Goal: Transaction & Acquisition: Purchase product/service

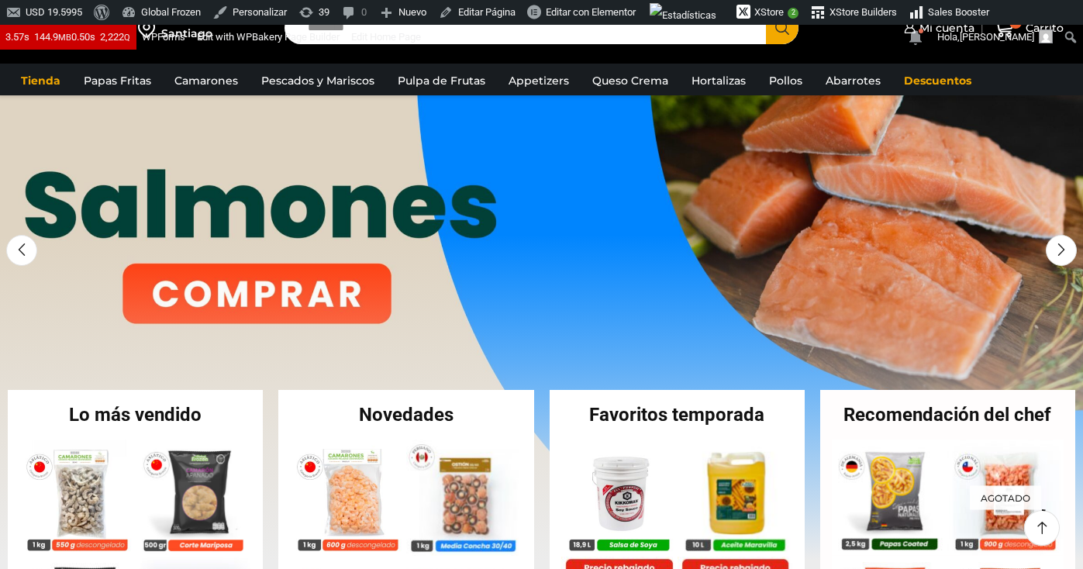
scroll to position [27, 0]
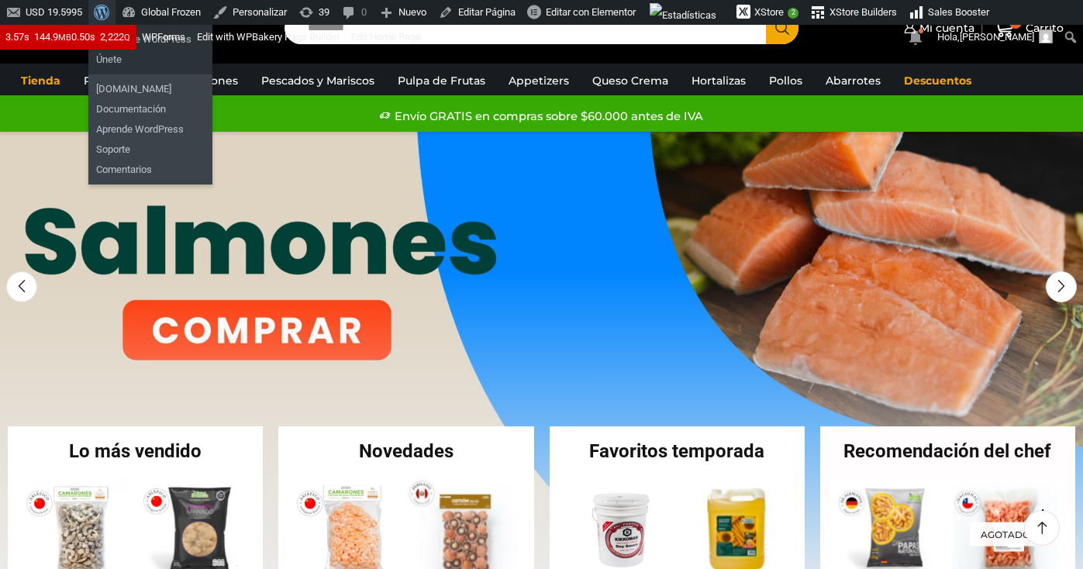
click at [105, 12] on span "Barra de herramientas" at bounding box center [100, 11] width 12 height 22
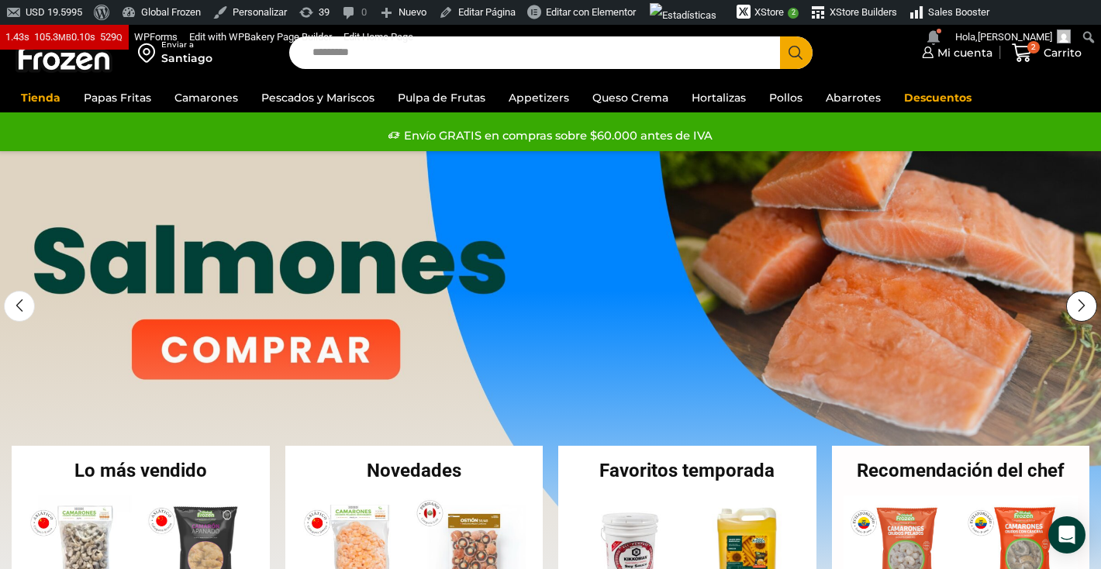
click at [1083, 302] on div "Next slide" at bounding box center [1081, 306] width 31 height 31
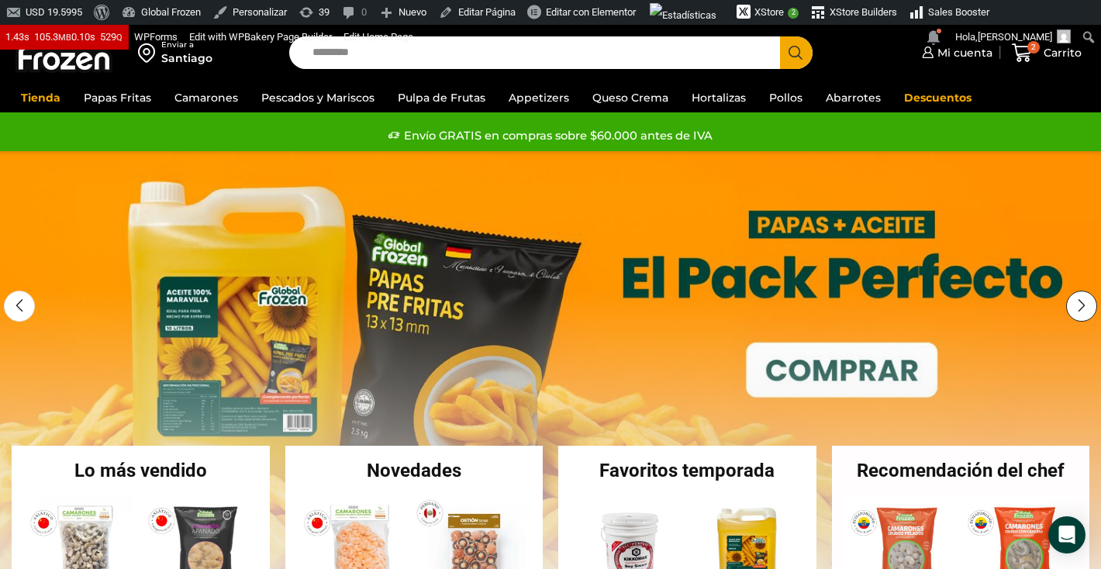
click at [1083, 302] on div "Next slide" at bounding box center [1081, 306] width 31 height 31
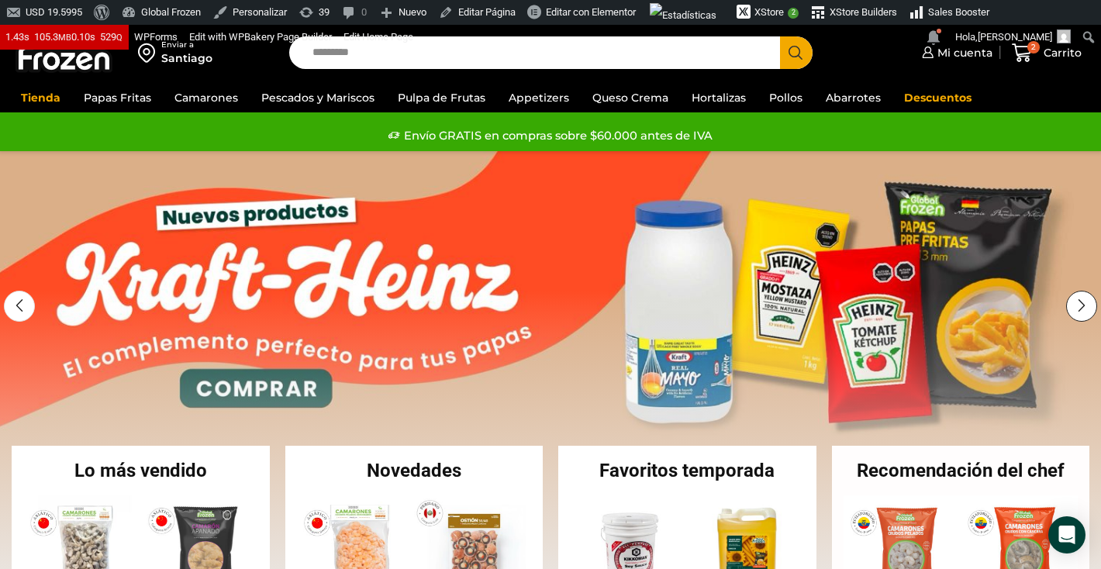
click at [1083, 302] on div "Next slide" at bounding box center [1081, 306] width 31 height 31
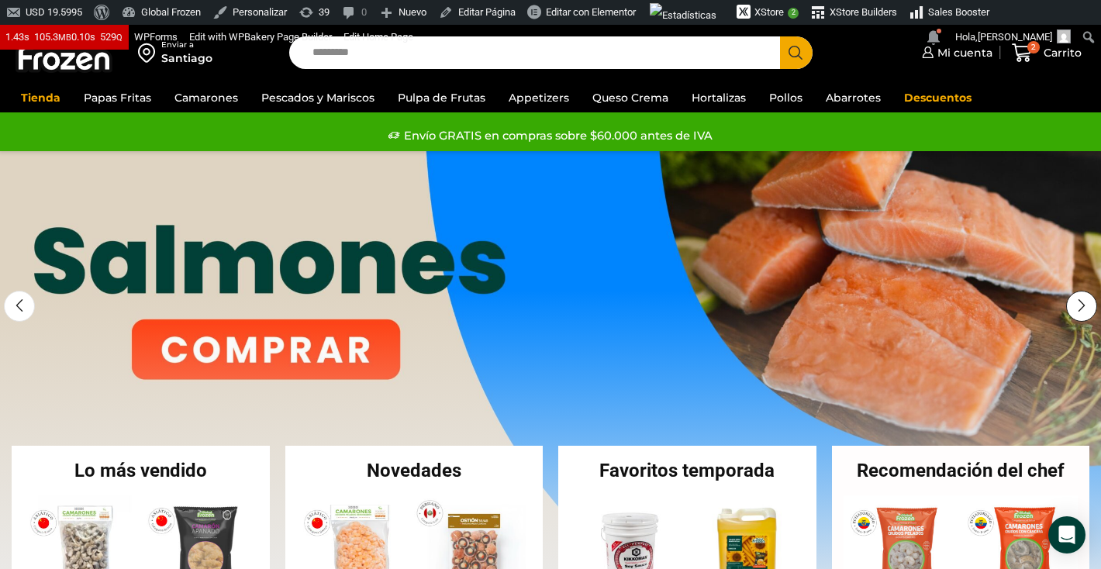
click at [1083, 302] on div "Next slide" at bounding box center [1081, 306] width 31 height 31
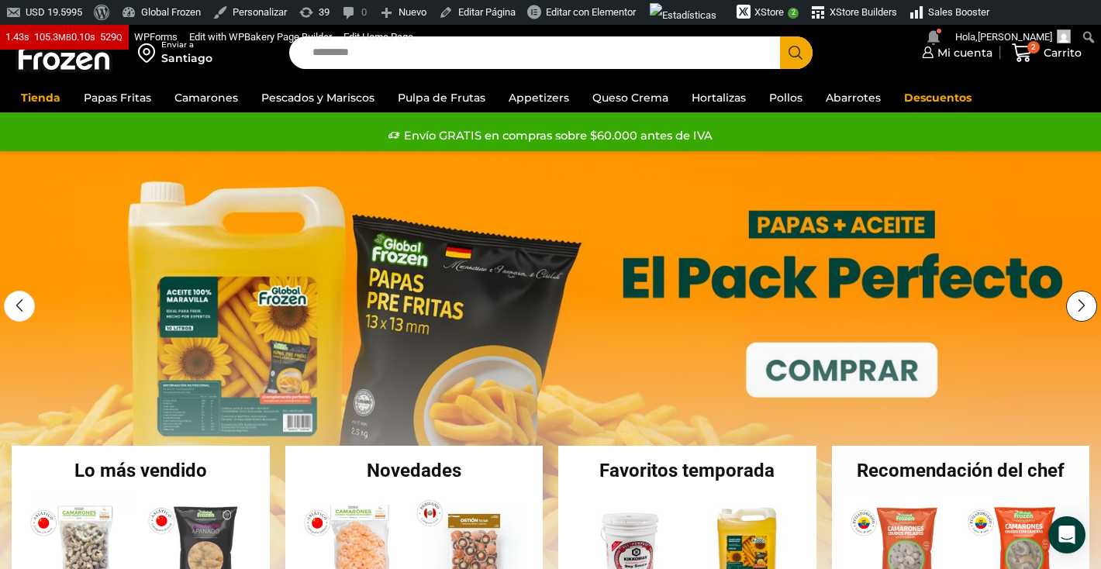
click at [1083, 302] on div "Next slide" at bounding box center [1081, 306] width 31 height 31
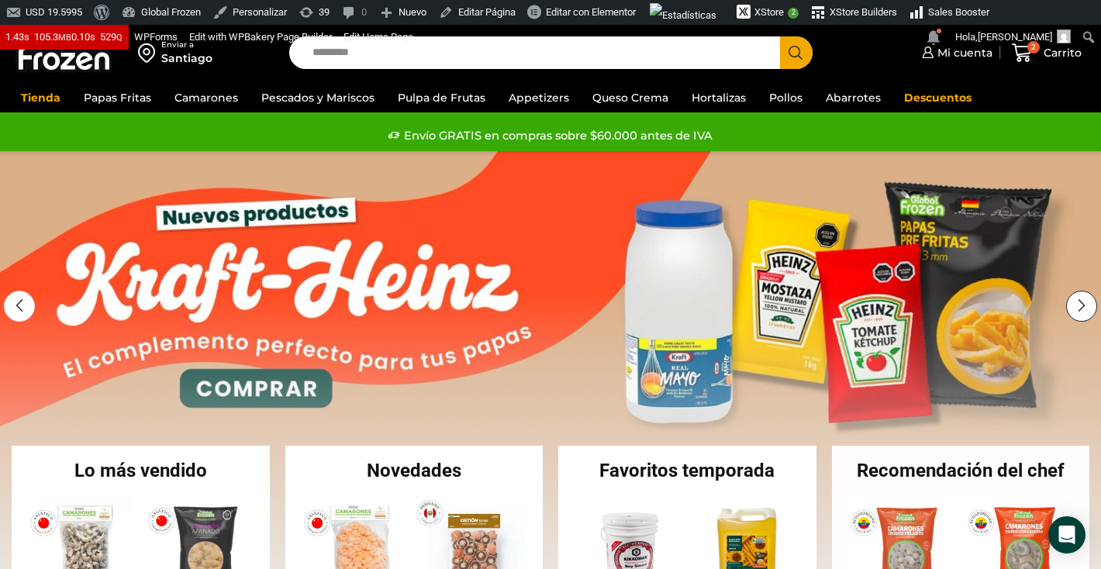
click at [1083, 302] on div "Next slide" at bounding box center [1081, 306] width 31 height 31
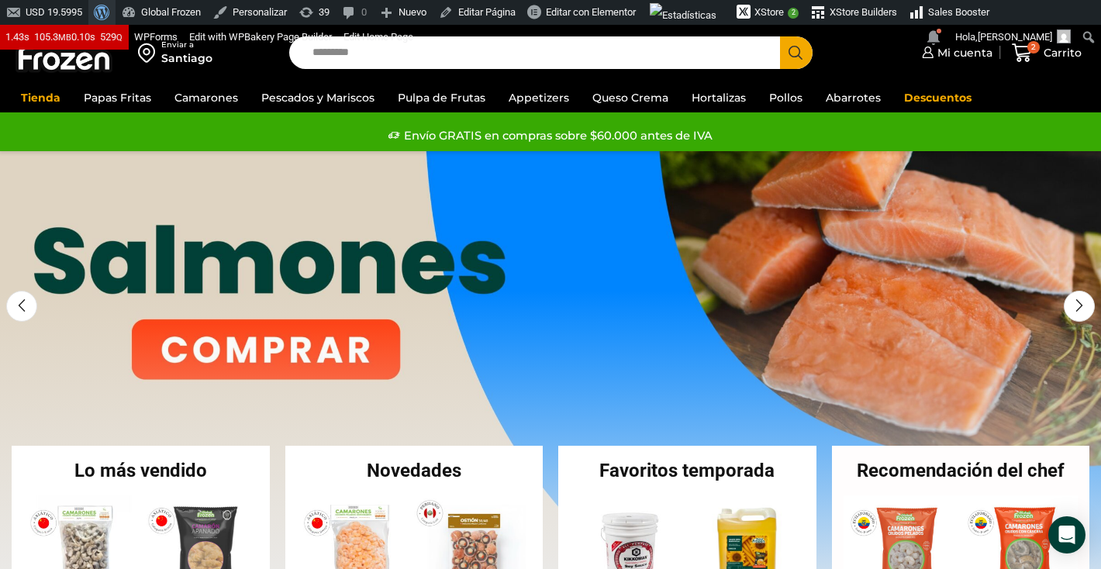
click at [105, 7] on span "Barra de herramientas" at bounding box center [100, 11] width 12 height 22
click at [105, 16] on span "Barra de herramientas" at bounding box center [100, 11] width 12 height 22
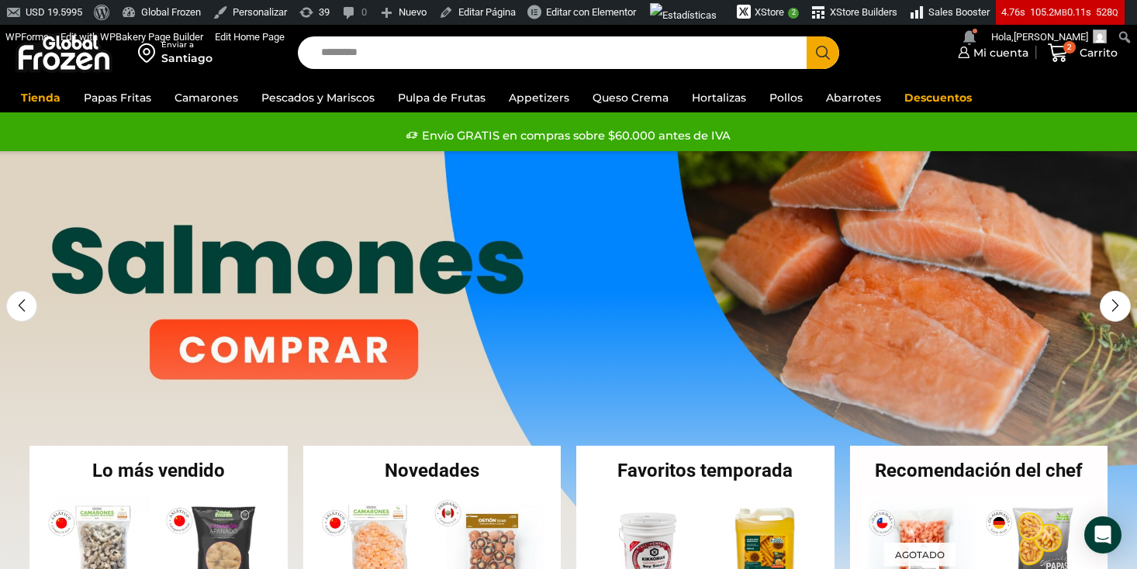
click at [696, 63] on input "Search input" at bounding box center [556, 52] width 486 height 33
type input "*******"
click at [807, 36] on button "Search" at bounding box center [823, 52] width 33 height 33
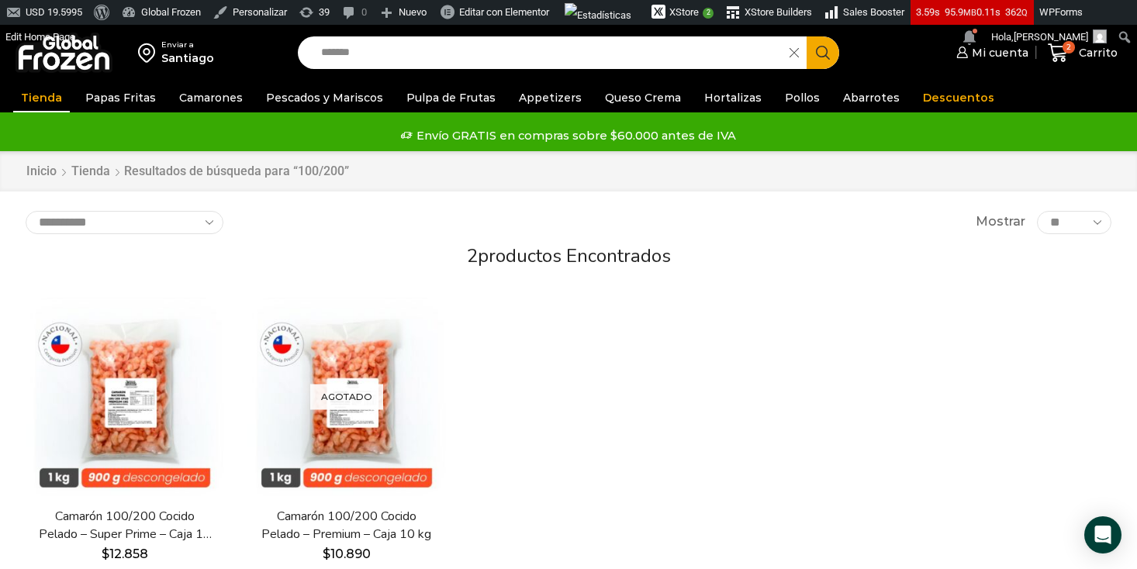
scroll to position [60, 0]
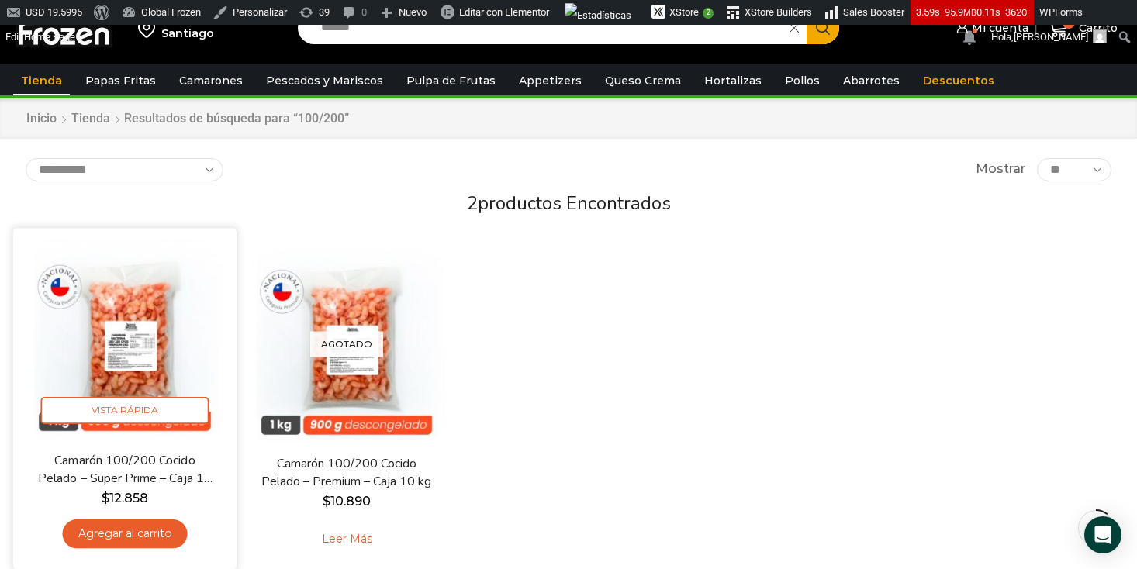
click at [133, 302] on img at bounding box center [125, 340] width 200 height 200
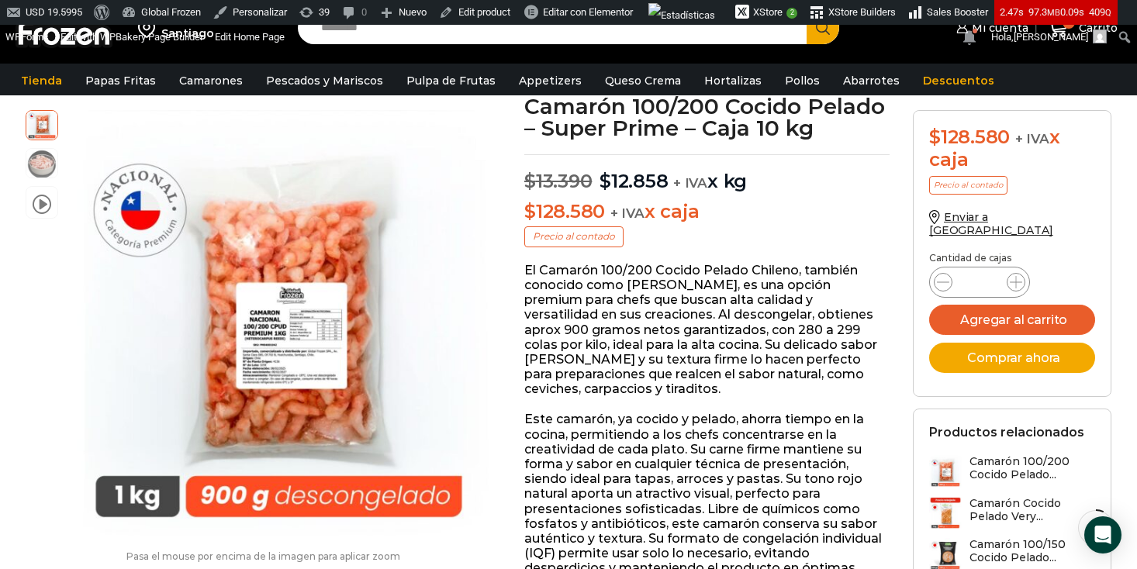
scroll to position [121, 0]
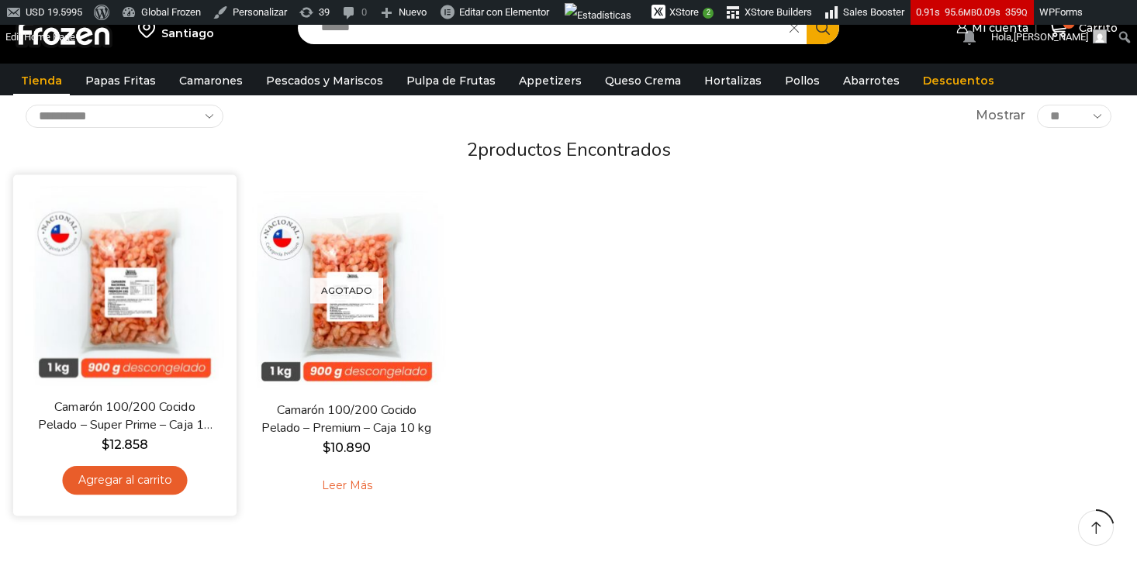
scroll to position [113, 0]
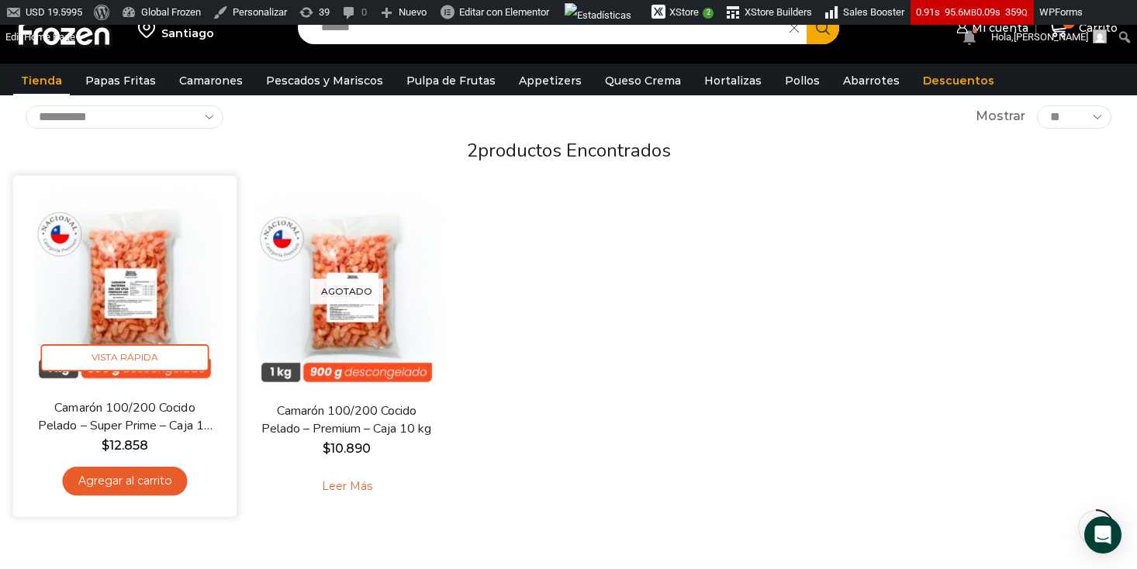
click at [143, 297] on img at bounding box center [125, 288] width 200 height 200
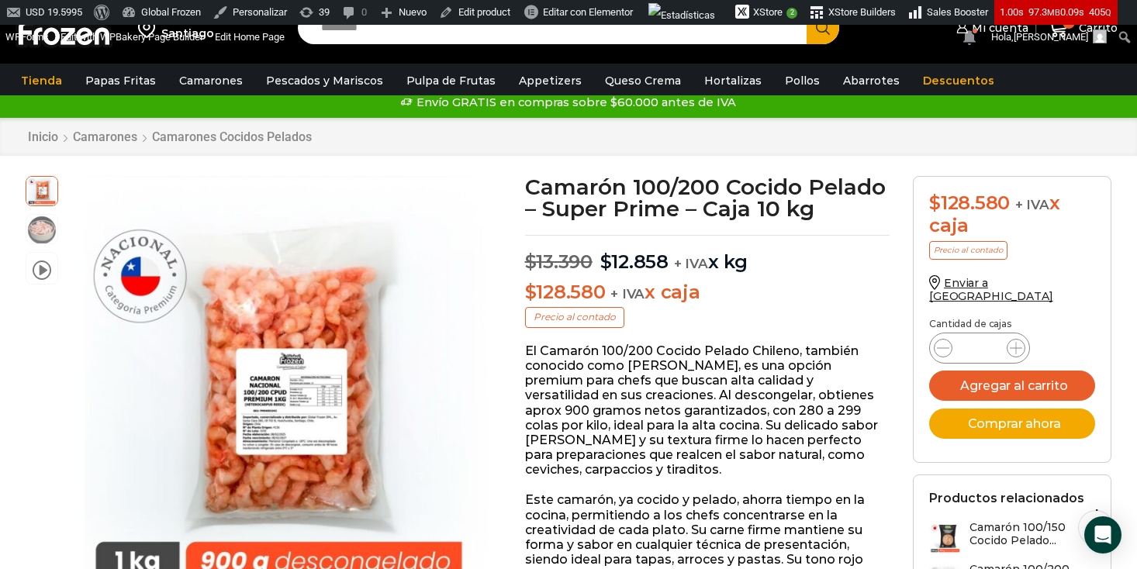
scroll to position [19, 0]
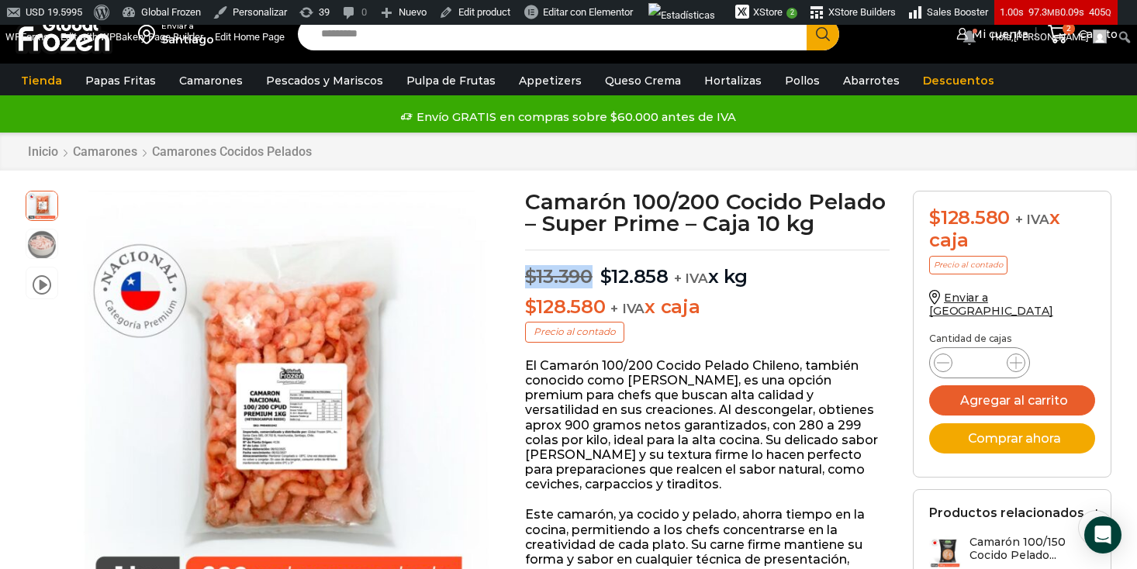
drag, startPoint x: 526, startPoint y: 278, endPoint x: 591, endPoint y: 272, distance: 65.4
click at [591, 272] on bdi "$ 13.390" at bounding box center [558, 276] width 67 height 22
click at [683, 302] on p "$ 128.580 + [PERSON_NAME]" at bounding box center [707, 307] width 365 height 22
click at [533, 276] on span "$" at bounding box center [531, 276] width 12 height 22
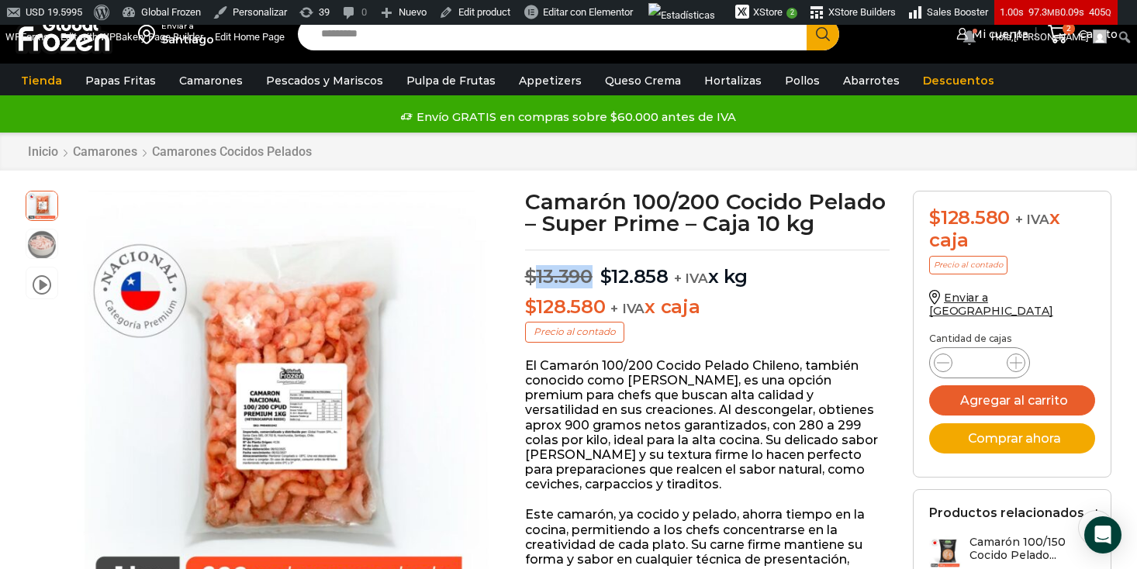
click at [533, 276] on span "$" at bounding box center [531, 276] width 12 height 22
